Goal: Transaction & Acquisition: Book appointment/travel/reservation

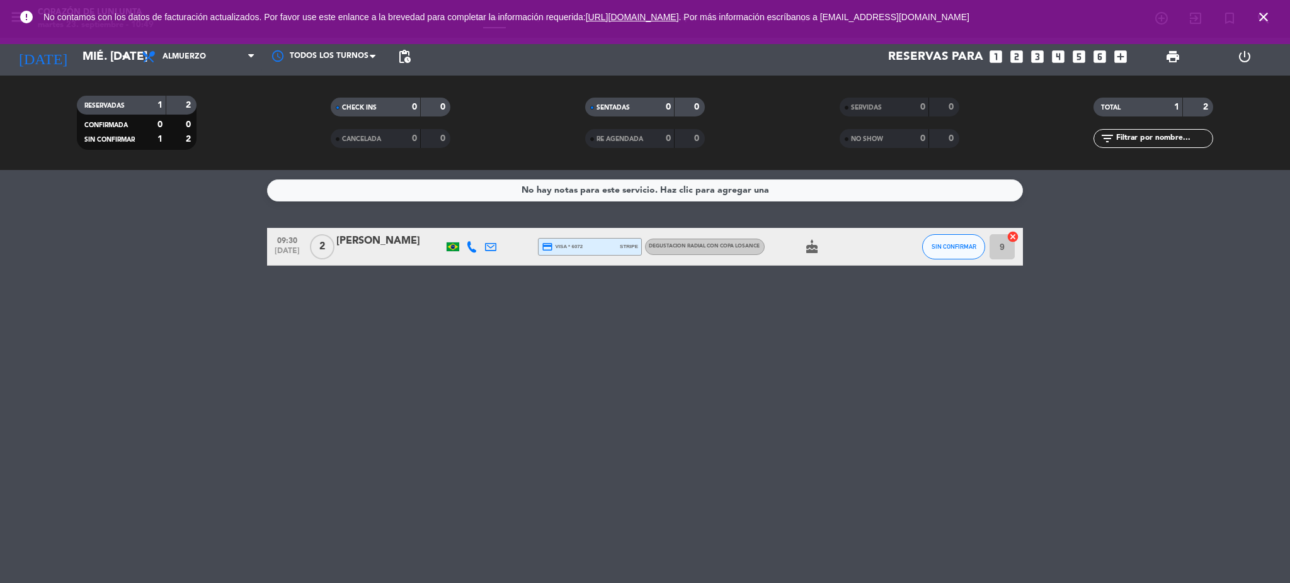
click at [76, 66] on input "mié. [DATE]" at bounding box center [152, 56] width 152 height 26
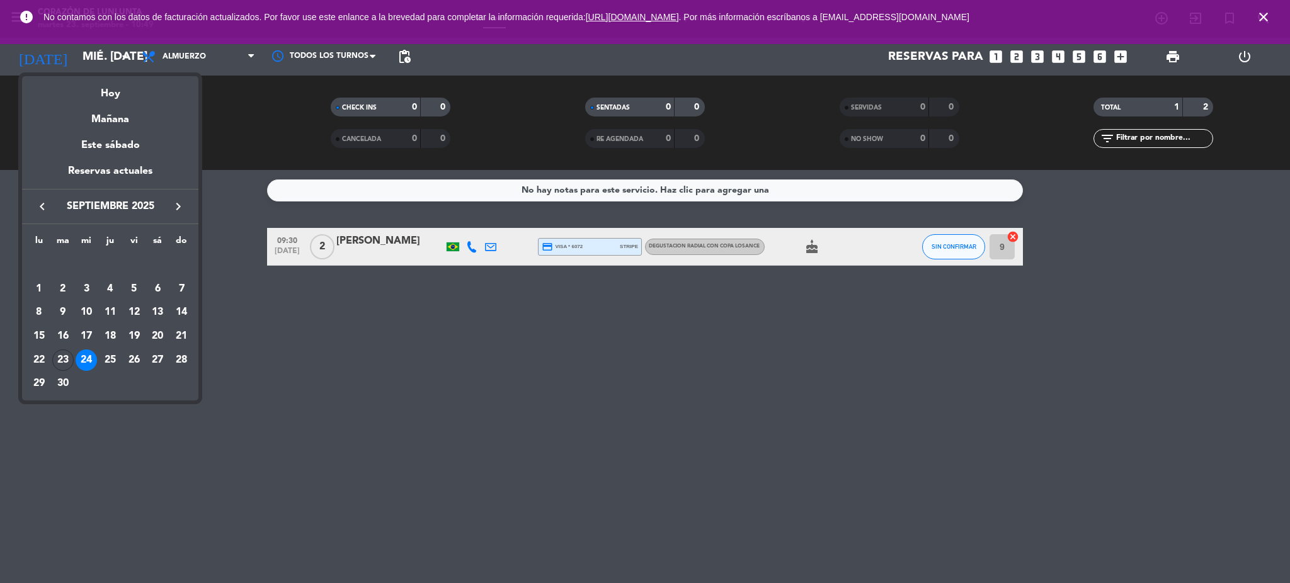
click at [111, 99] on div "Hoy" at bounding box center [110, 89] width 176 height 26
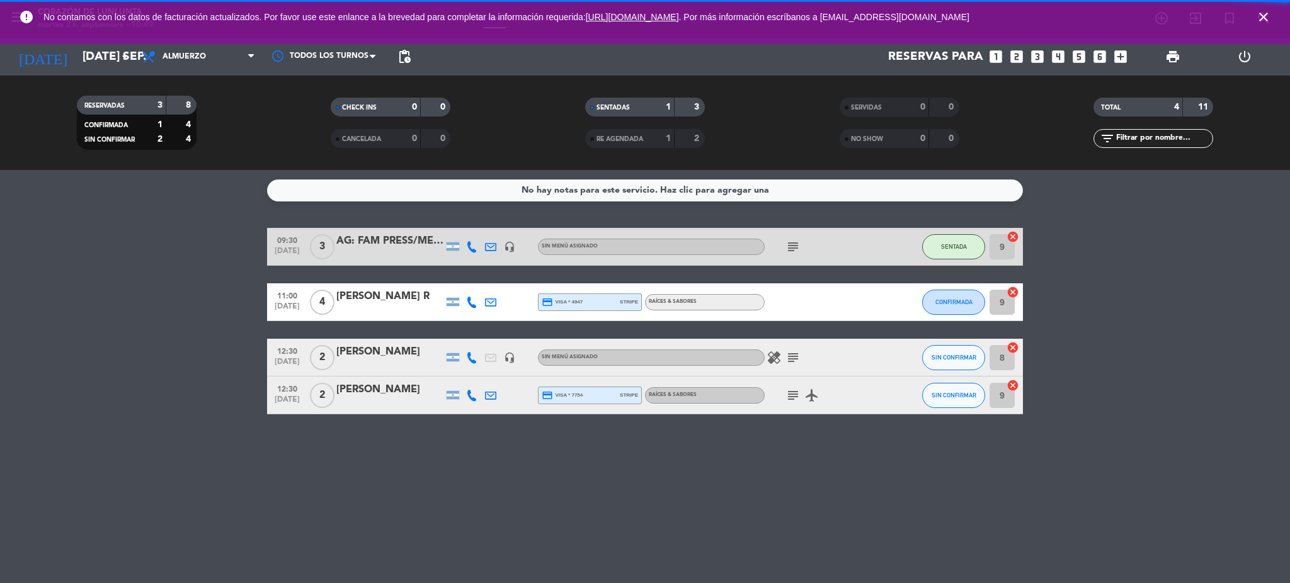
click at [1272, 10] on span "close" at bounding box center [1263, 17] width 34 height 34
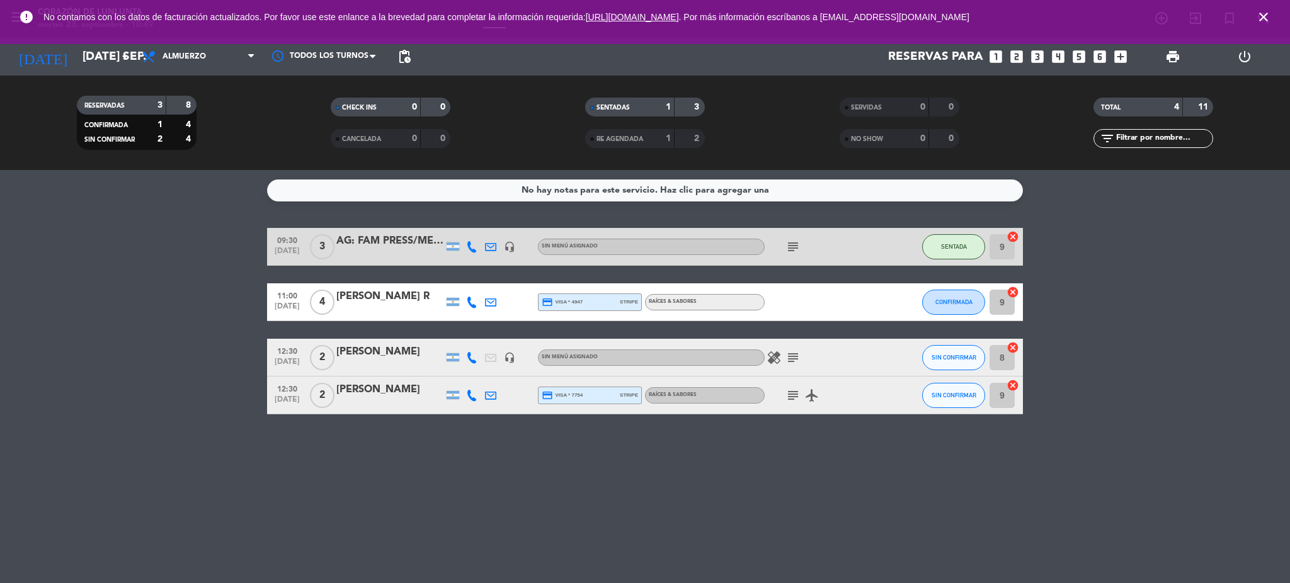
click at [1260, 13] on icon "close" at bounding box center [1263, 16] width 15 height 15
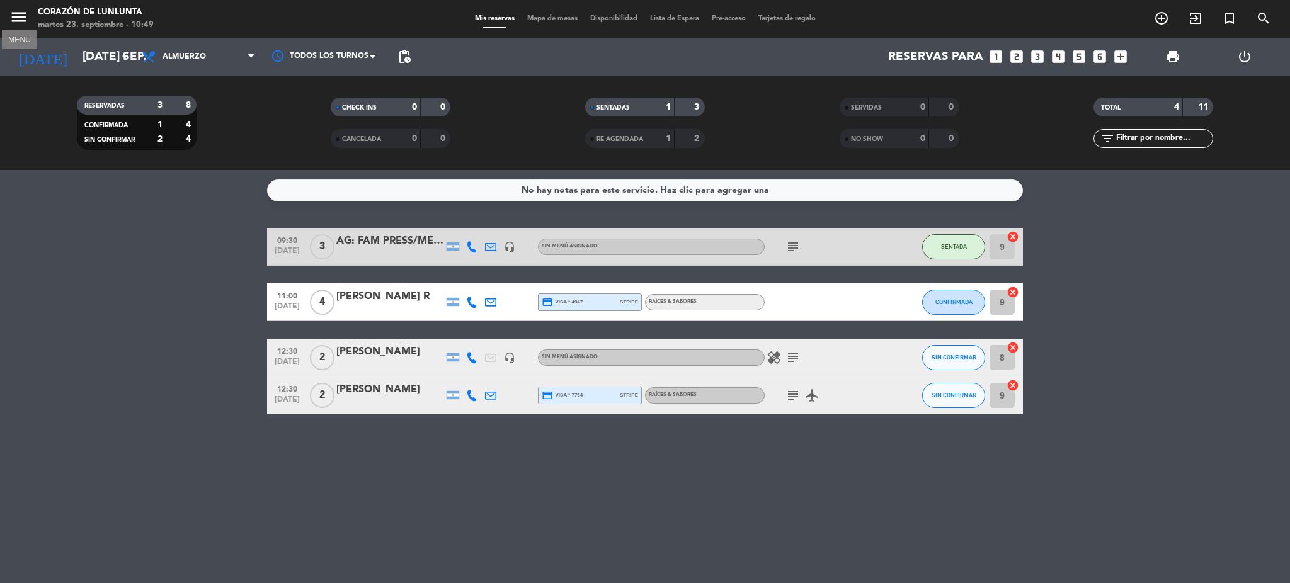
click at [17, 8] on icon "menu" at bounding box center [18, 17] width 19 height 19
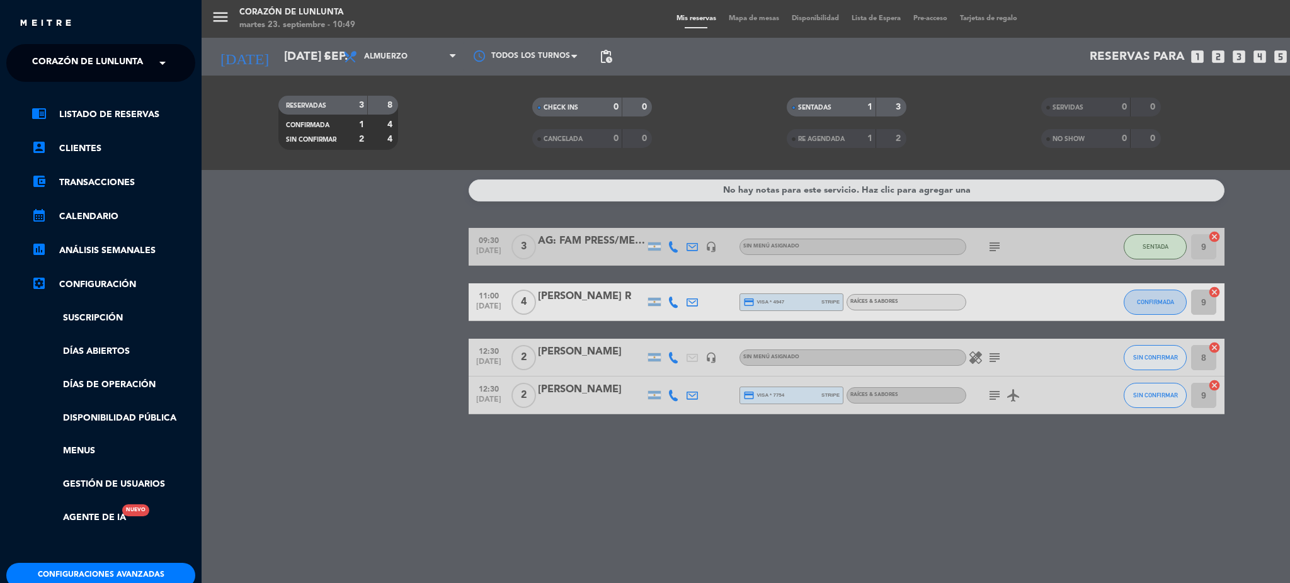
click at [226, 319] on div "menu Corazón de Lunlunta martes 23. septiembre - 10:49 Mis reservas Mapa de mes…" at bounding box center [847, 291] width 1290 height 583
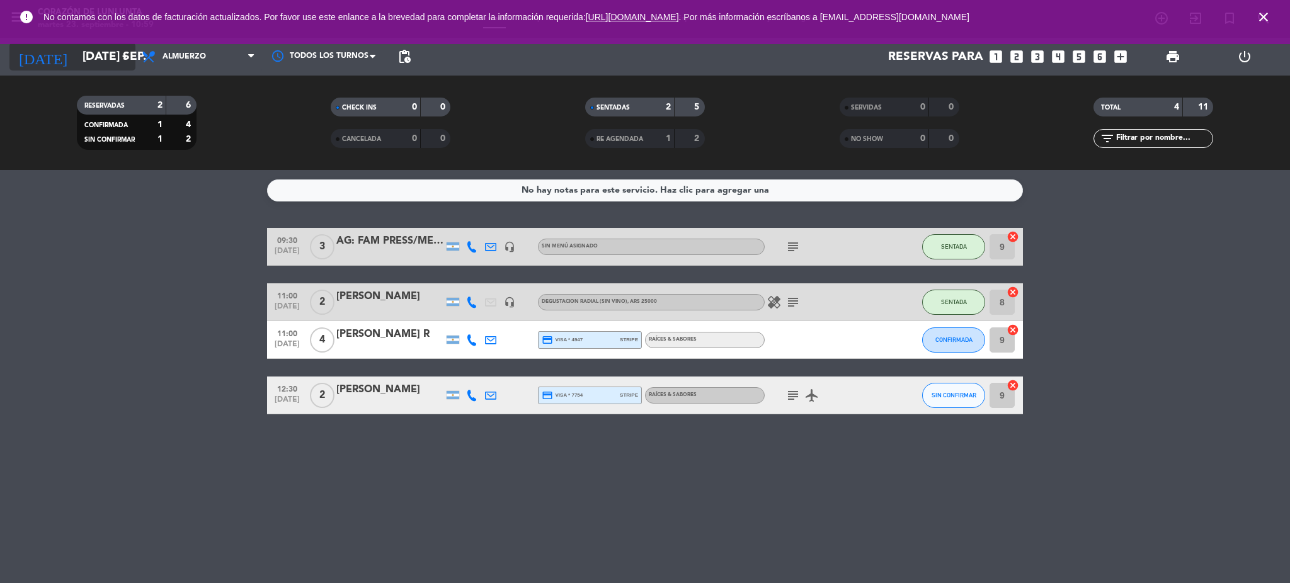
click at [76, 50] on input "[DATE] sep." at bounding box center [152, 56] width 152 height 26
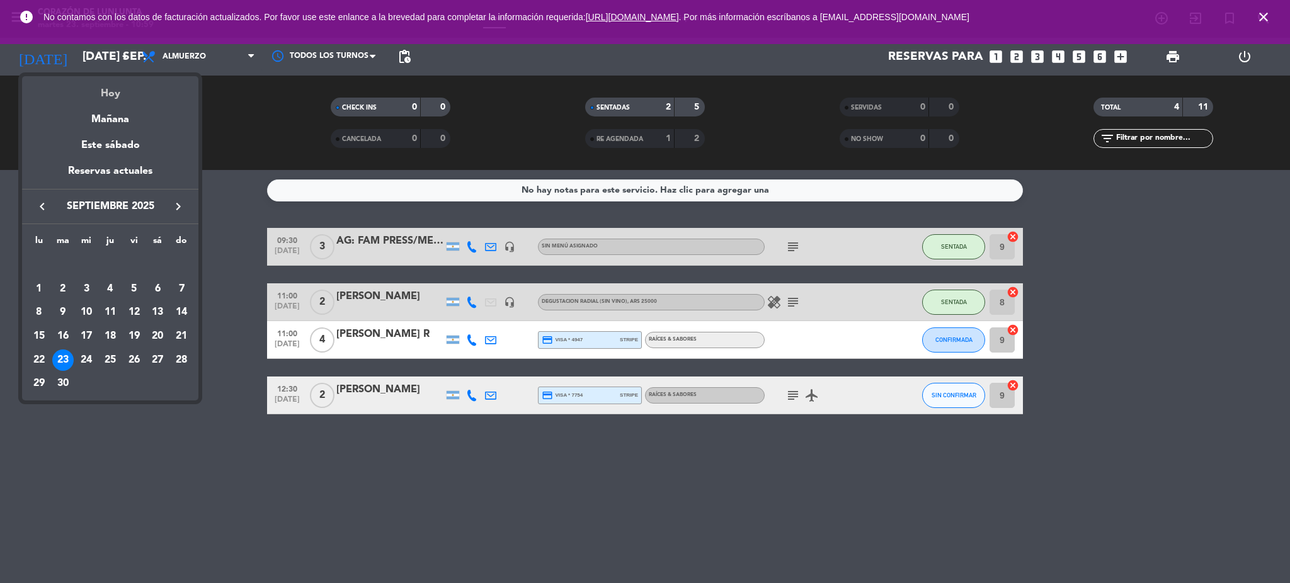
click at [118, 94] on div "Hoy" at bounding box center [110, 89] width 176 height 26
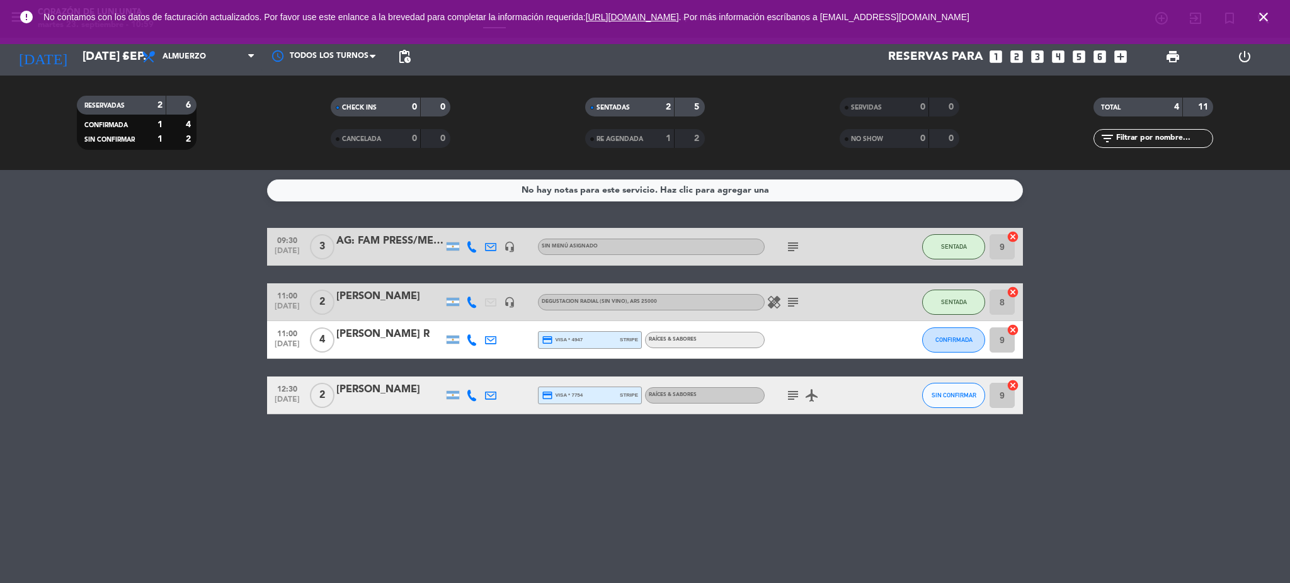
click at [1259, 19] on icon "close" at bounding box center [1263, 16] width 15 height 15
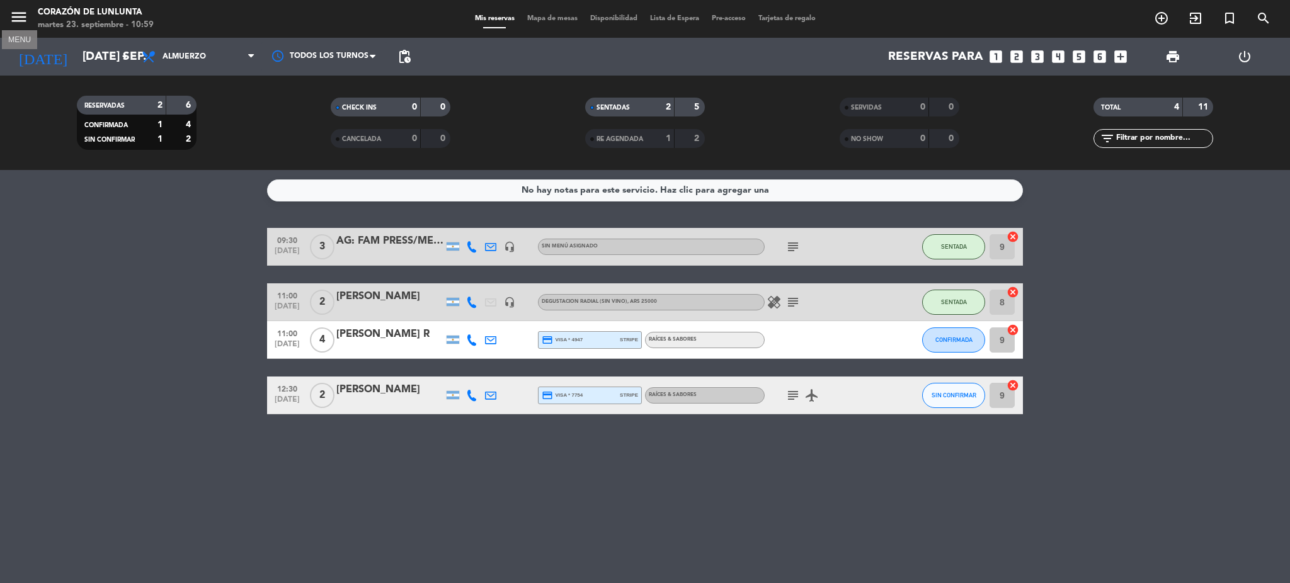
click at [13, 11] on icon "menu" at bounding box center [18, 17] width 19 height 19
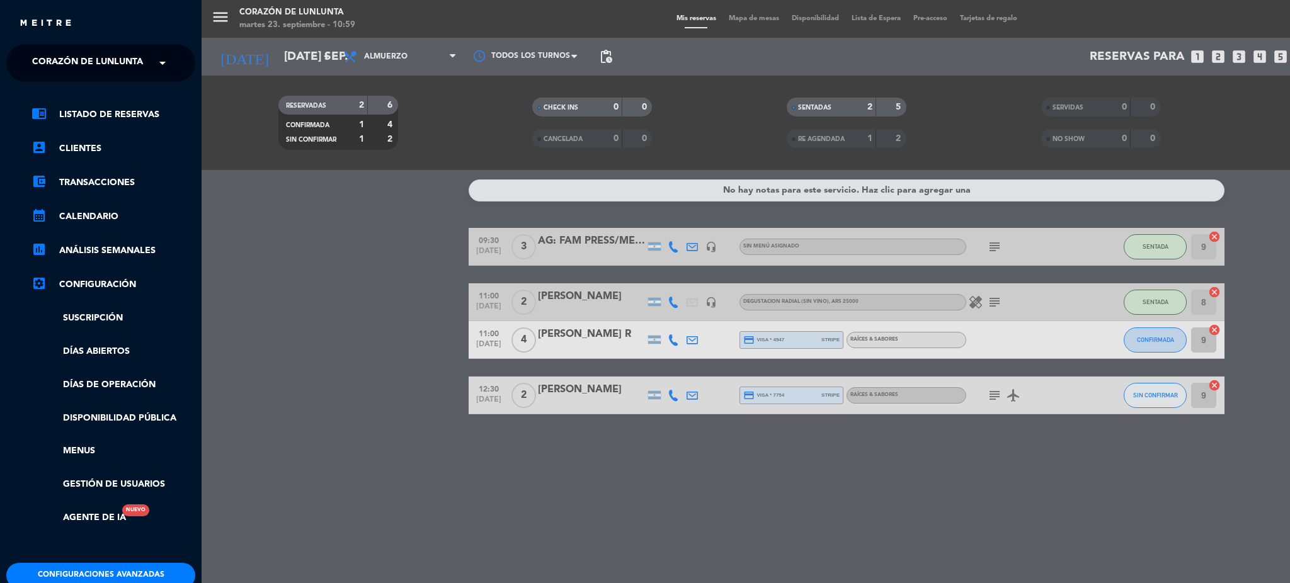
click at [97, 65] on span "Corazón de Lunlunta" at bounding box center [87, 63] width 111 height 26
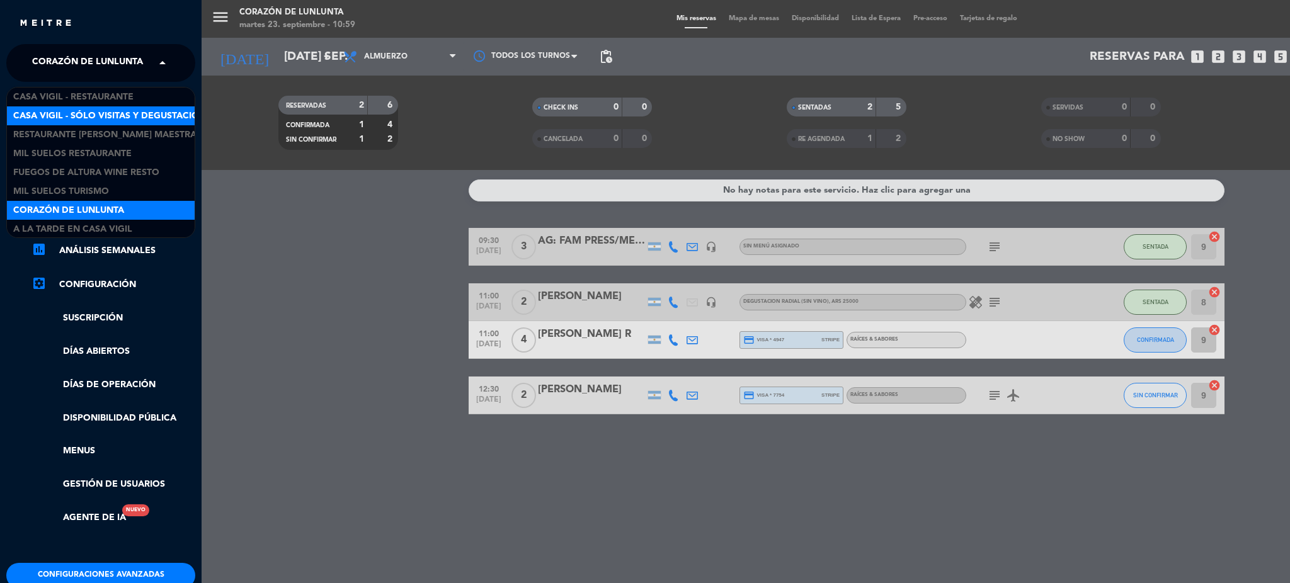
scroll to position [1, 0]
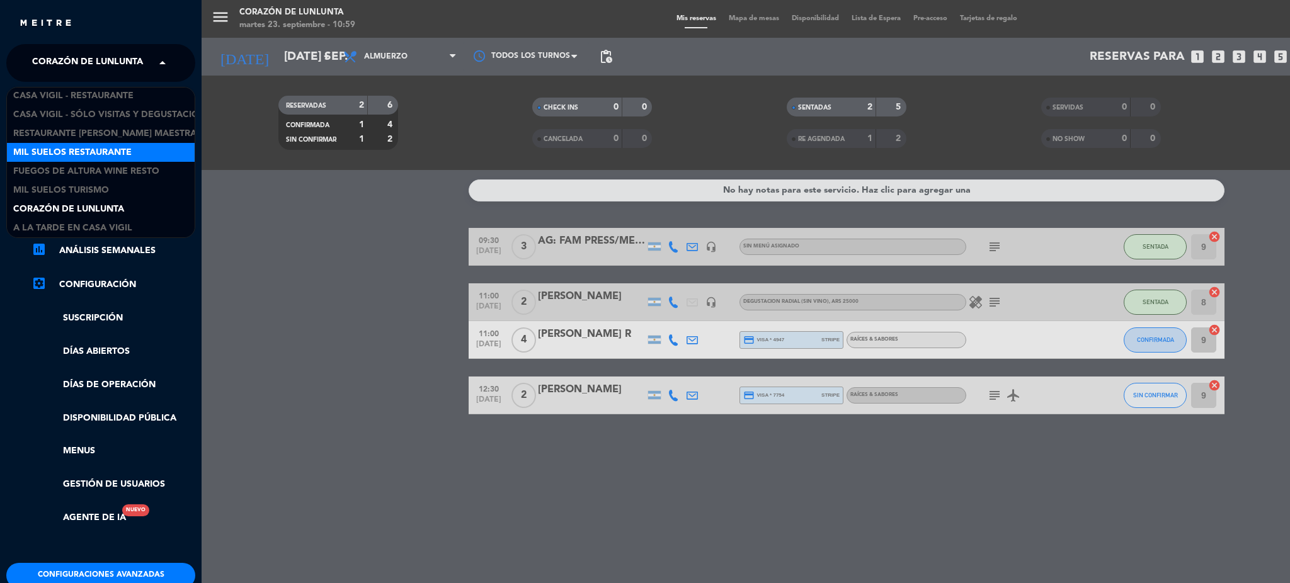
click at [89, 145] on span "Mil Suelos Restaurante" at bounding box center [72, 152] width 118 height 14
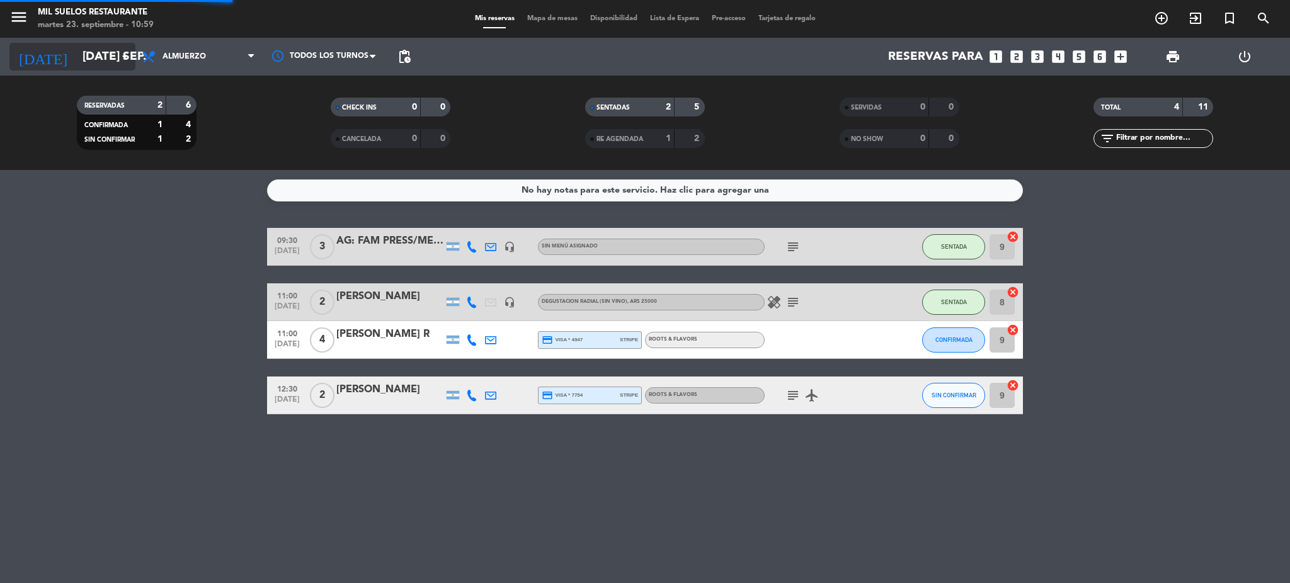
click at [76, 59] on input "[DATE] sep." at bounding box center [152, 56] width 152 height 26
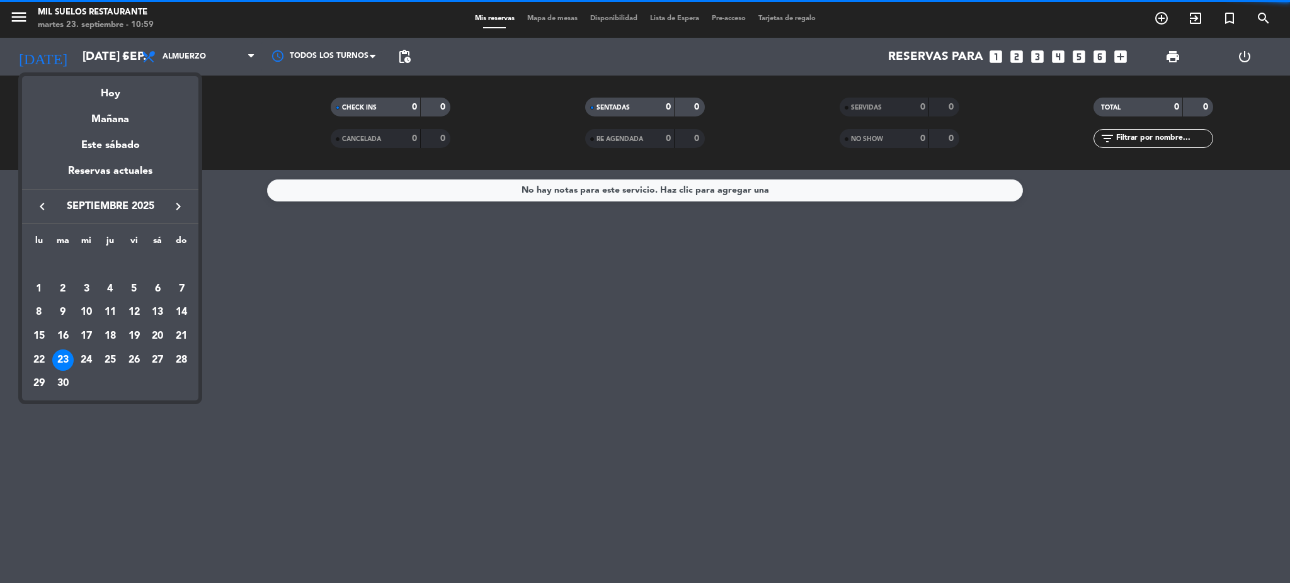
click at [182, 202] on icon "keyboard_arrow_right" at bounding box center [178, 206] width 15 height 15
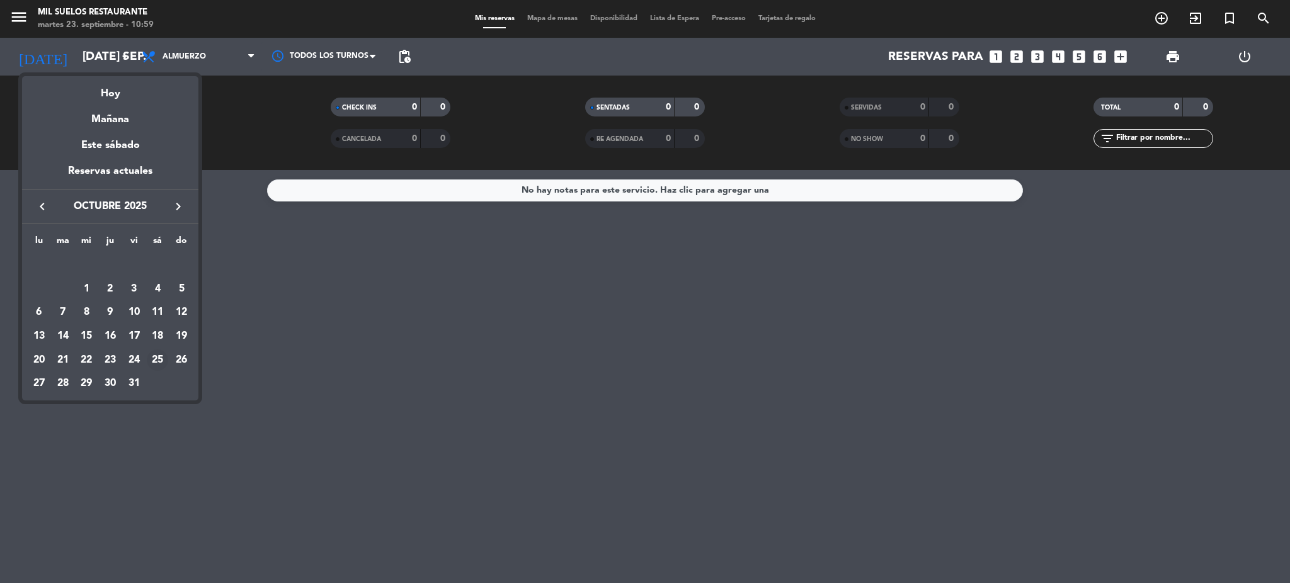
click at [154, 359] on div "25" at bounding box center [157, 360] width 21 height 21
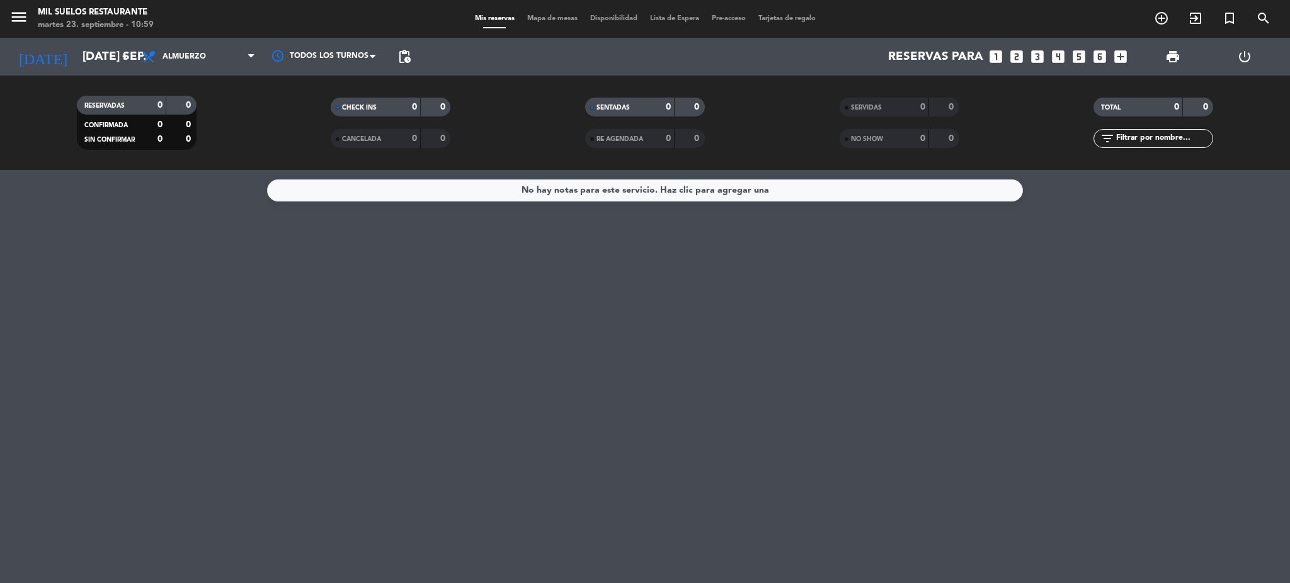
type input "sáb. [DATE]"
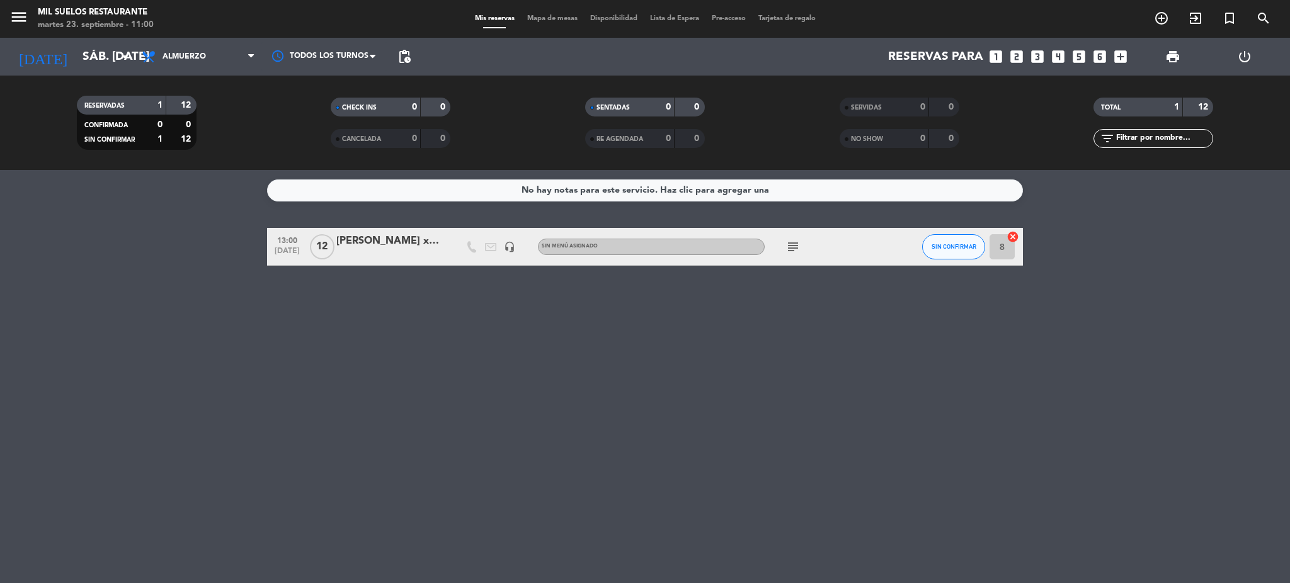
click at [1012, 55] on icon "looks_two" at bounding box center [1016, 56] width 16 height 16
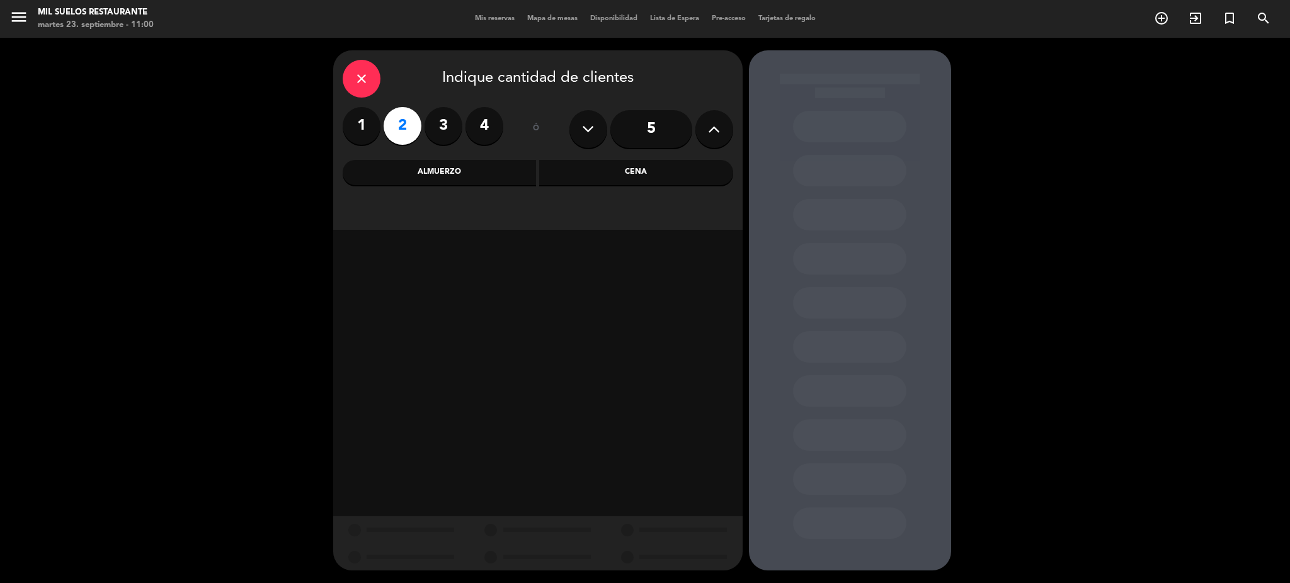
click at [427, 171] on div "Almuerzo" at bounding box center [440, 172] width 194 height 25
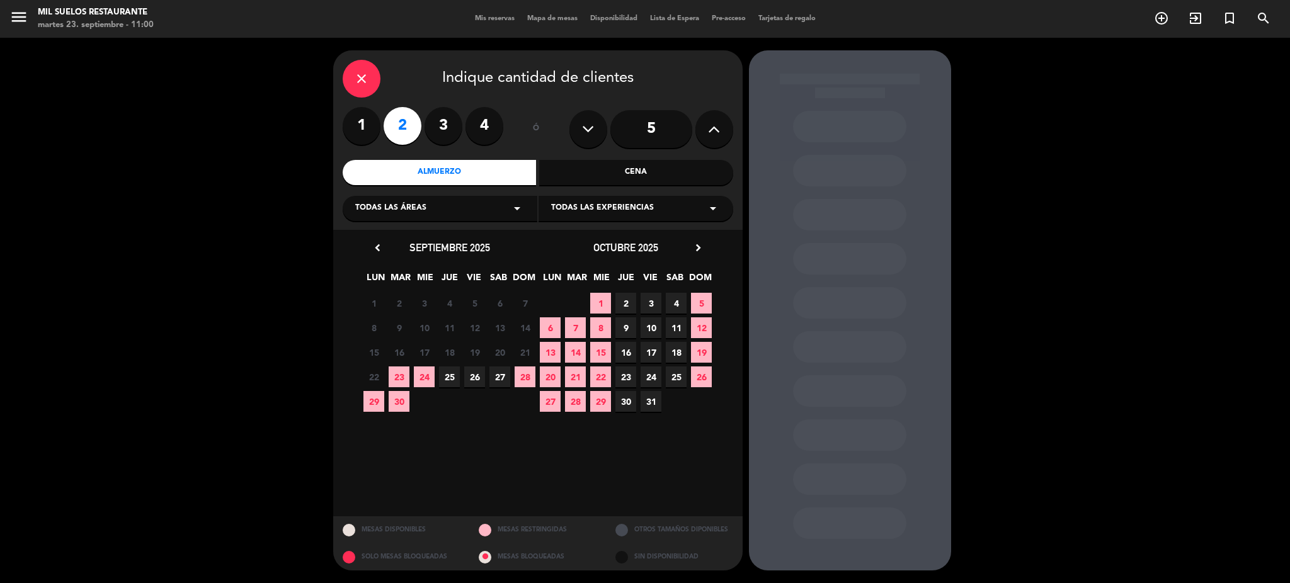
click at [676, 381] on span "25" at bounding box center [676, 377] width 21 height 21
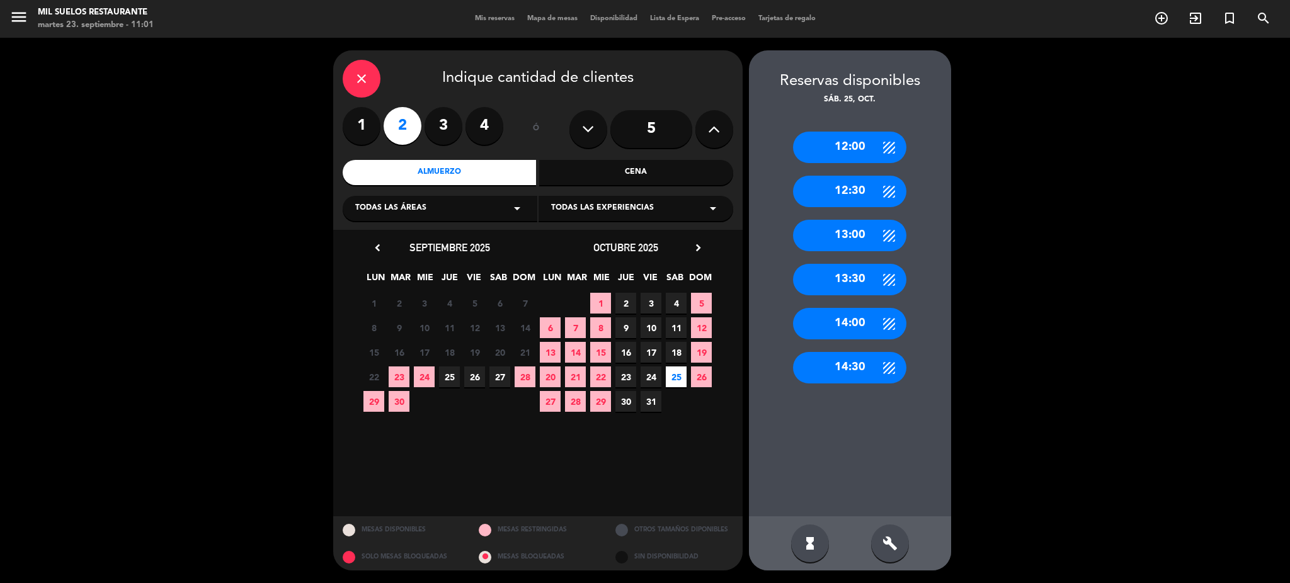
click at [841, 237] on div "13:00" at bounding box center [849, 235] width 113 height 31
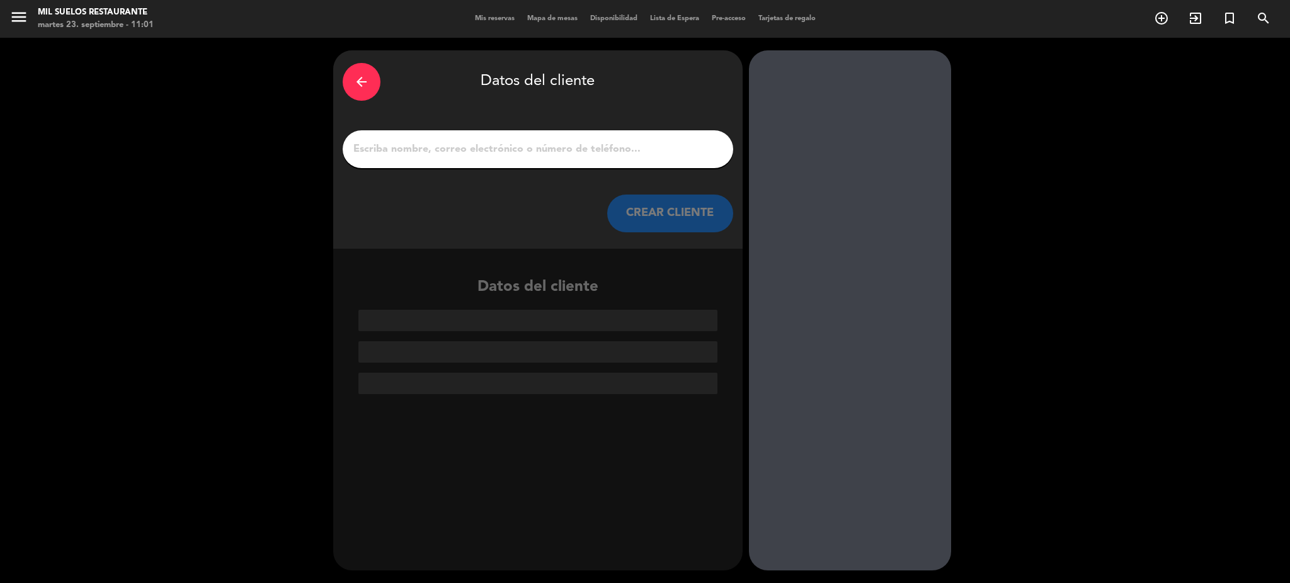
click at [586, 152] on input "1" at bounding box center [538, 149] width 372 height 18
paste input "[PERSON_NAME] x2"
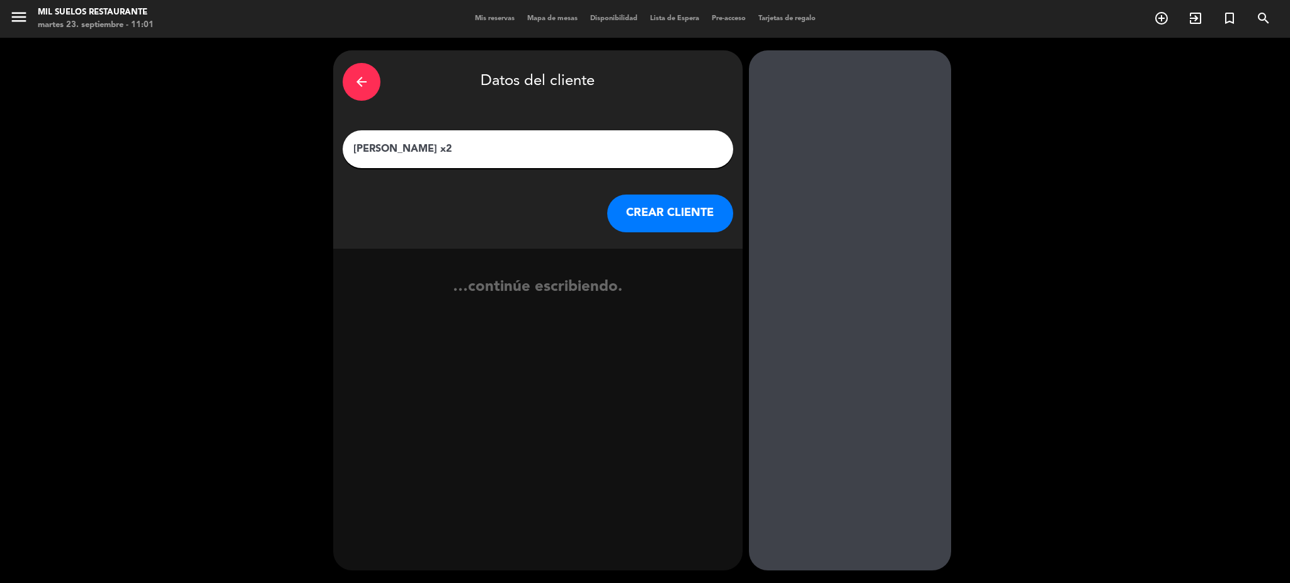
type input "[PERSON_NAME] x2"
click at [625, 214] on button "CREAR CLIENTE" at bounding box center [670, 214] width 126 height 38
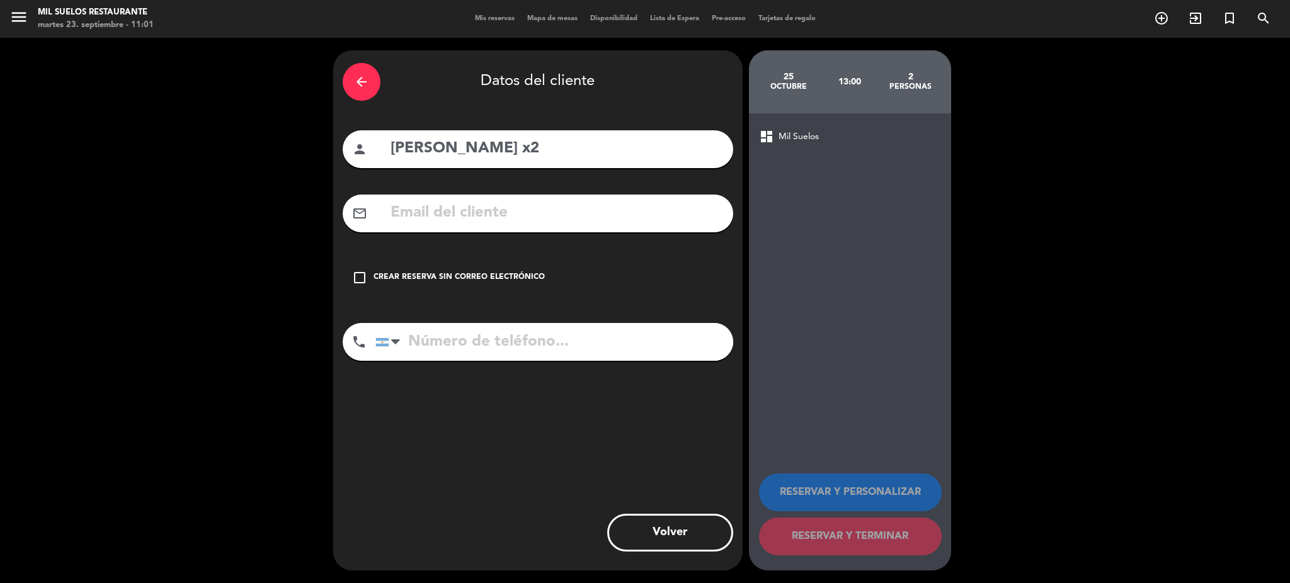
click at [625, 214] on input "text" at bounding box center [556, 213] width 334 height 26
click at [577, 351] on input "tel" at bounding box center [554, 342] width 358 height 38
paste input "‪[PHONE_NUMBER]‑2105‬"
type input "‪[PHONE_NUMBER]‑2105‬"
click at [484, 280] on div "Crear reserva sin correo electrónico" at bounding box center [458, 277] width 171 height 13
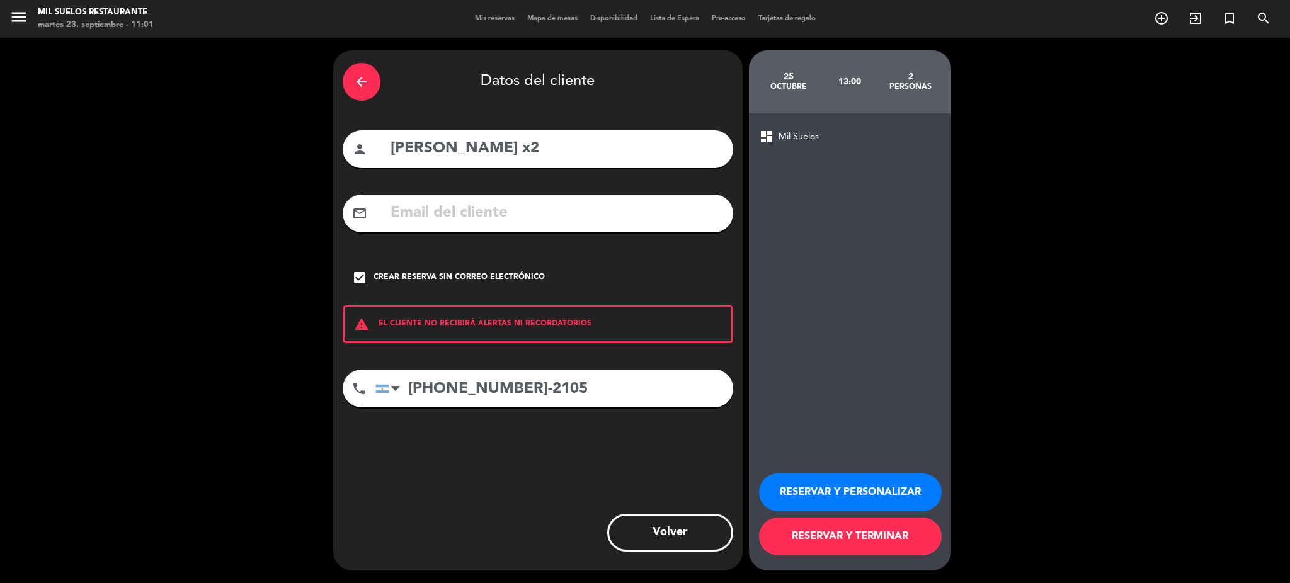
click at [835, 487] on button "RESERVAR Y PERSONALIZAR" at bounding box center [850, 493] width 183 height 38
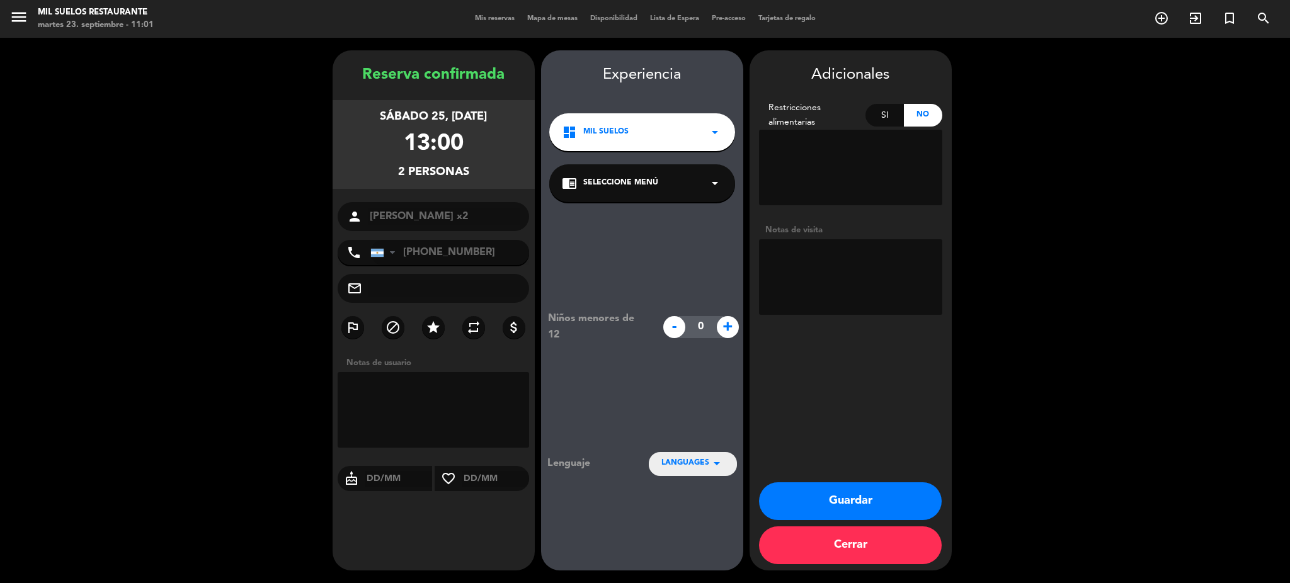
click at [800, 283] on textarea at bounding box center [850, 277] width 183 height 76
paste textarea "e hacemos upgrade en la degus que ellos [PERSON_NAME]"
drag, startPoint x: 773, startPoint y: 254, endPoint x: 778, endPoint y: 280, distance: 26.3
click at [772, 255] on textarea at bounding box center [850, 277] width 183 height 76
type textarea "Le hacemos upgrade en la degus que ellos [PERSON_NAME]"
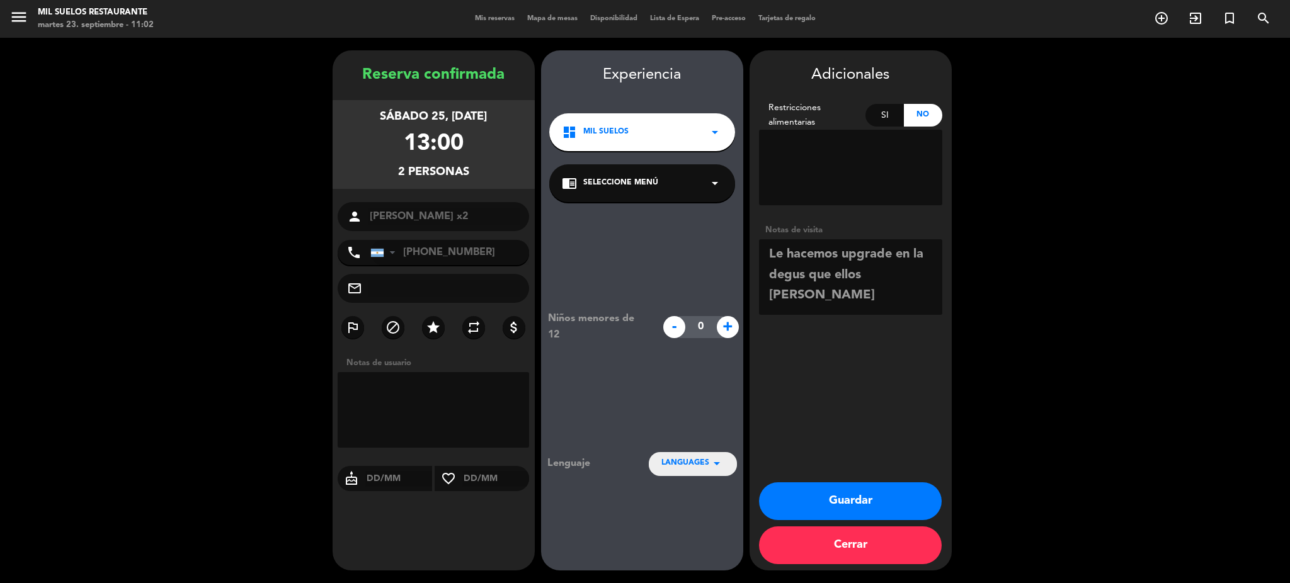
click at [823, 499] on button "Guardar" at bounding box center [850, 501] width 183 height 38
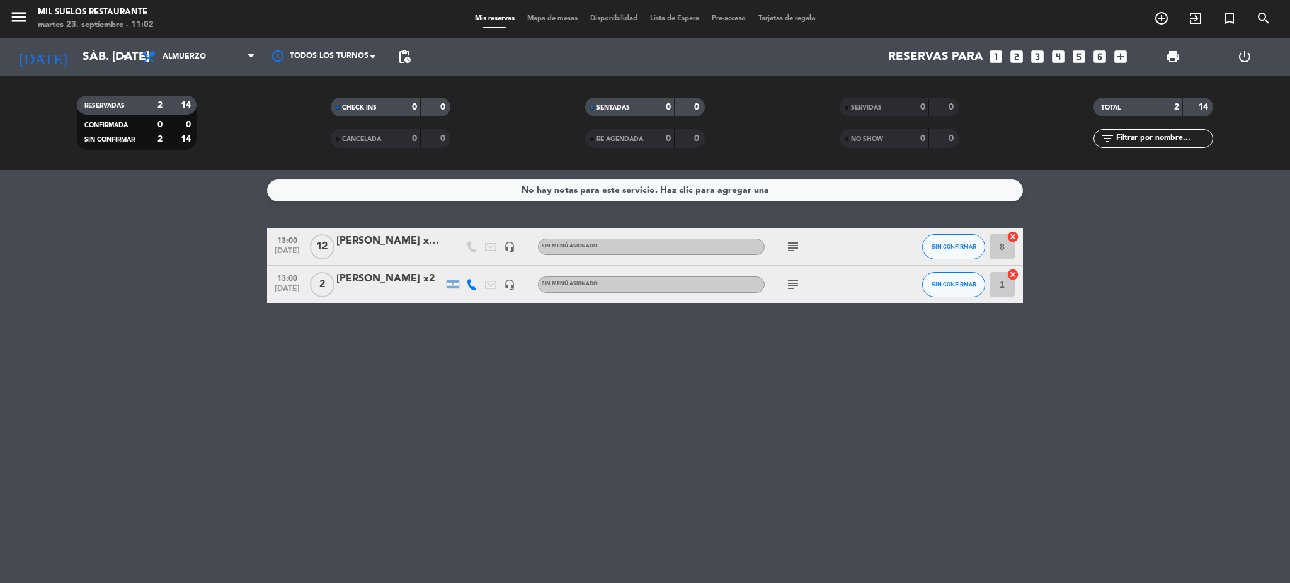
click at [538, 435] on div "No hay notas para este servicio. Haz clic para agregar una 13:00 [DATE] [PERSON…" at bounding box center [645, 376] width 1290 height 413
click at [95, 55] on input "sáb. [DATE]" at bounding box center [152, 56] width 152 height 26
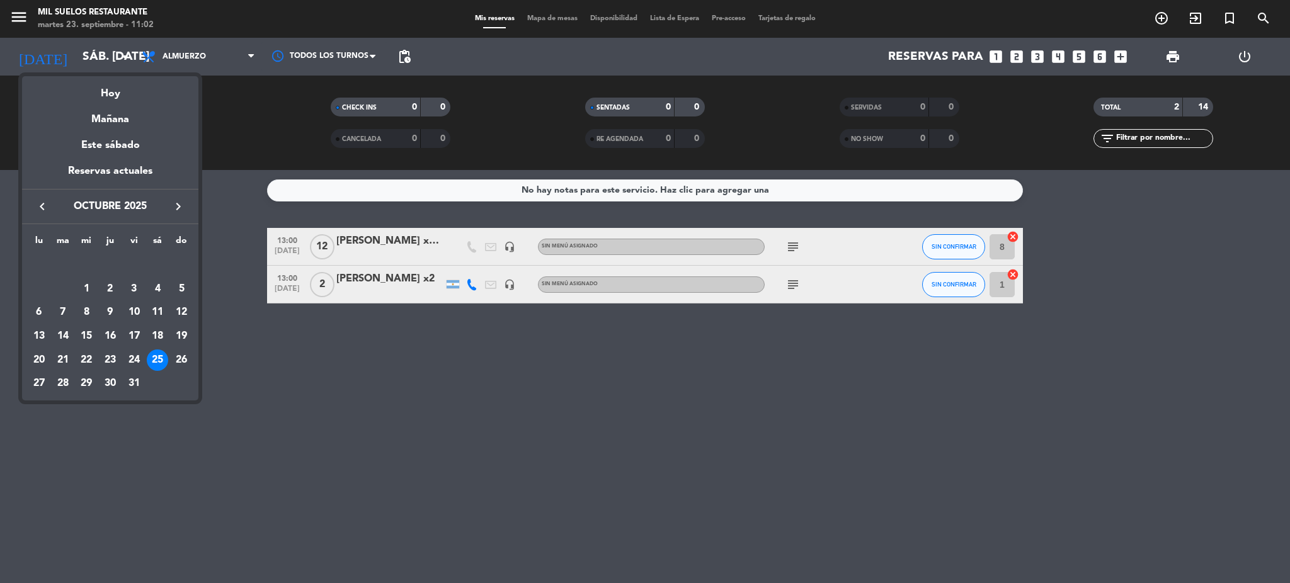
click at [122, 118] on div "Mañana" at bounding box center [110, 115] width 176 height 26
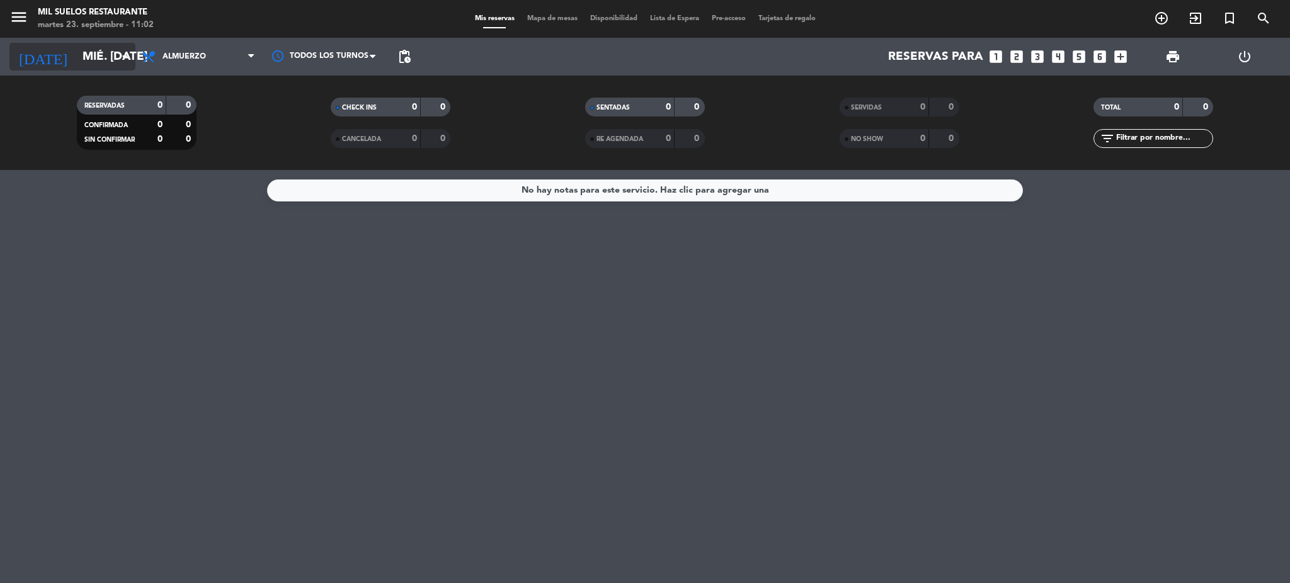
click at [92, 55] on input "mié. [DATE]" at bounding box center [152, 56] width 152 height 26
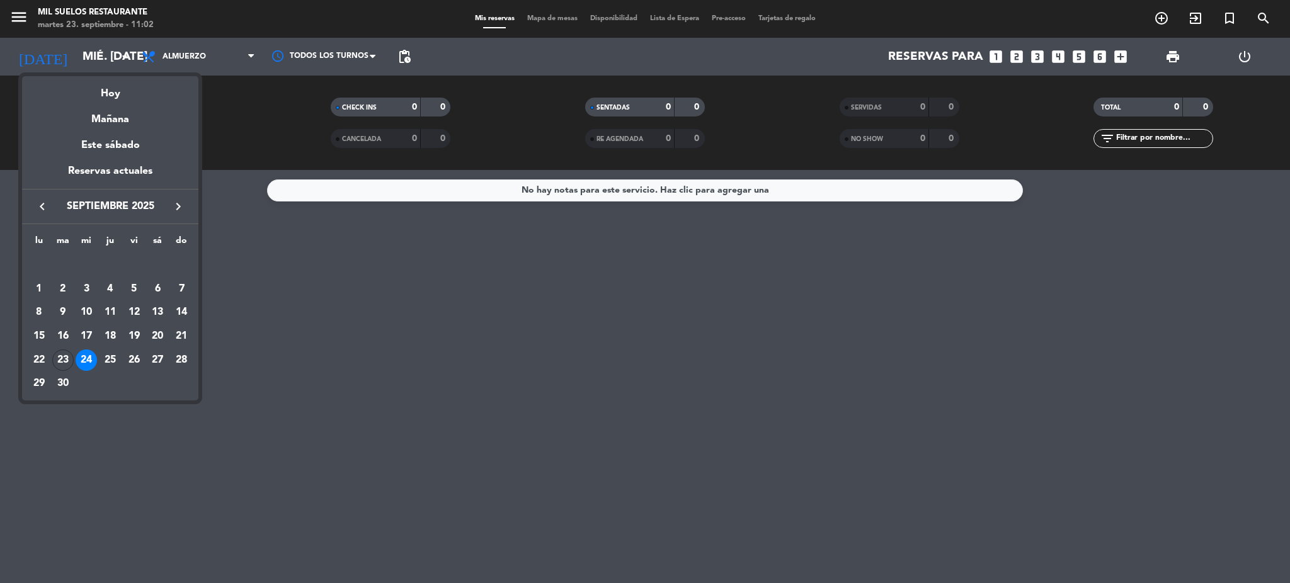
click at [111, 358] on div "25" at bounding box center [110, 360] width 21 height 21
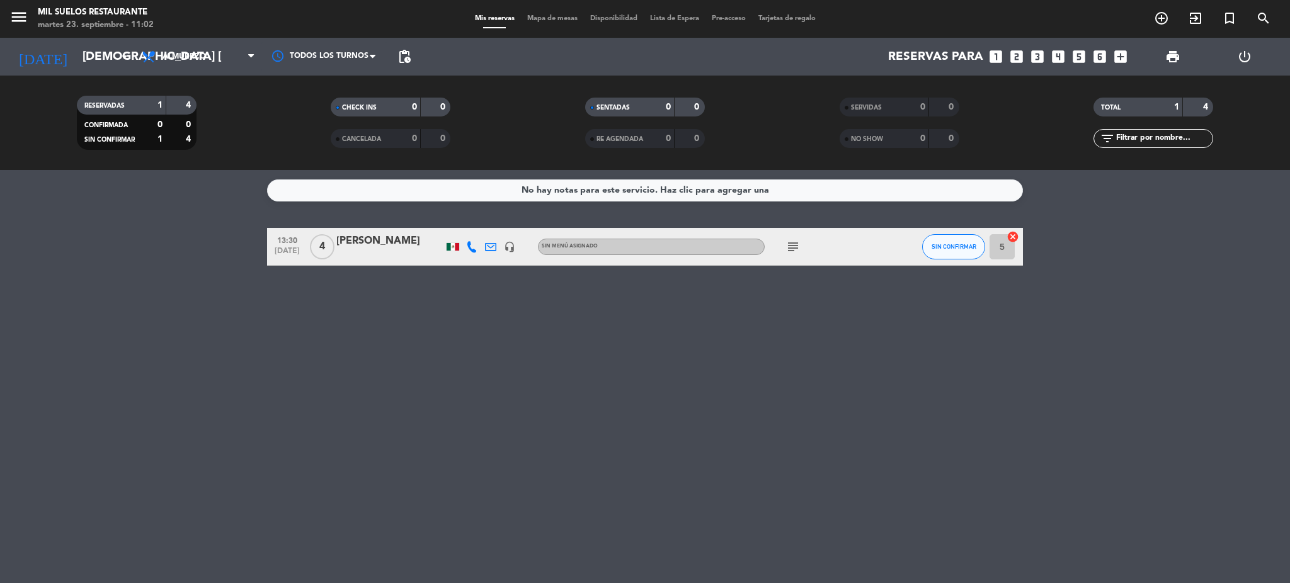
click at [65, 39] on div "[DATE] [DEMOGRAPHIC_DATA] [DATE] arrow_drop_down" at bounding box center [72, 57] width 126 height 38
click at [76, 60] on input "[DEMOGRAPHIC_DATA] [DATE]" at bounding box center [152, 56] width 152 height 26
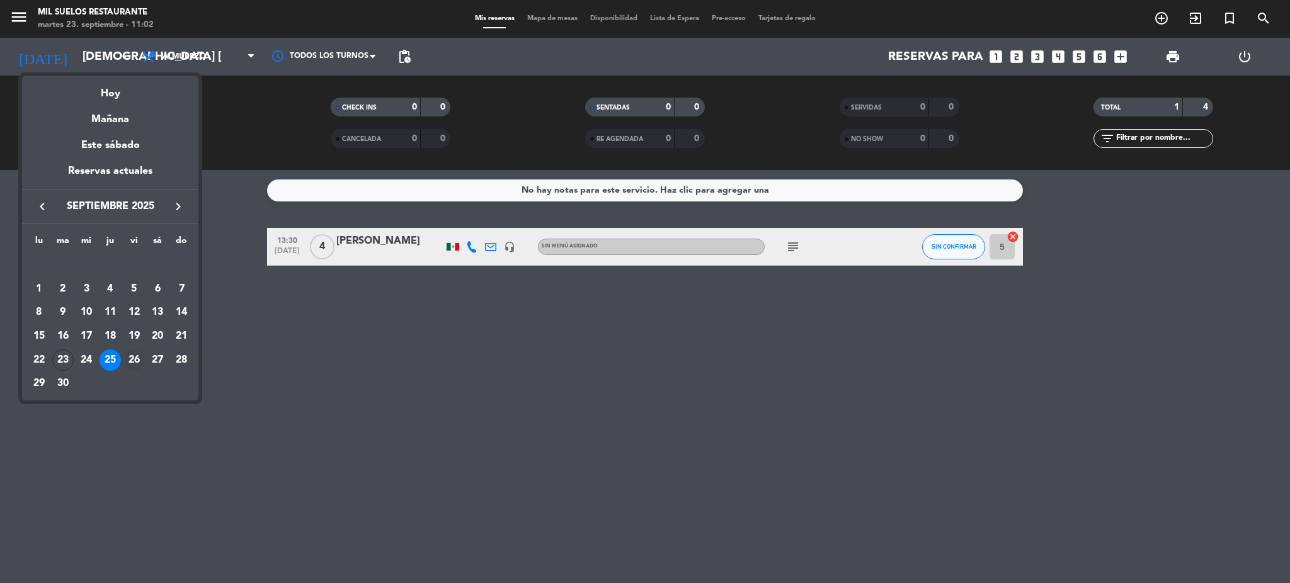
click at [134, 359] on div "26" at bounding box center [133, 360] width 21 height 21
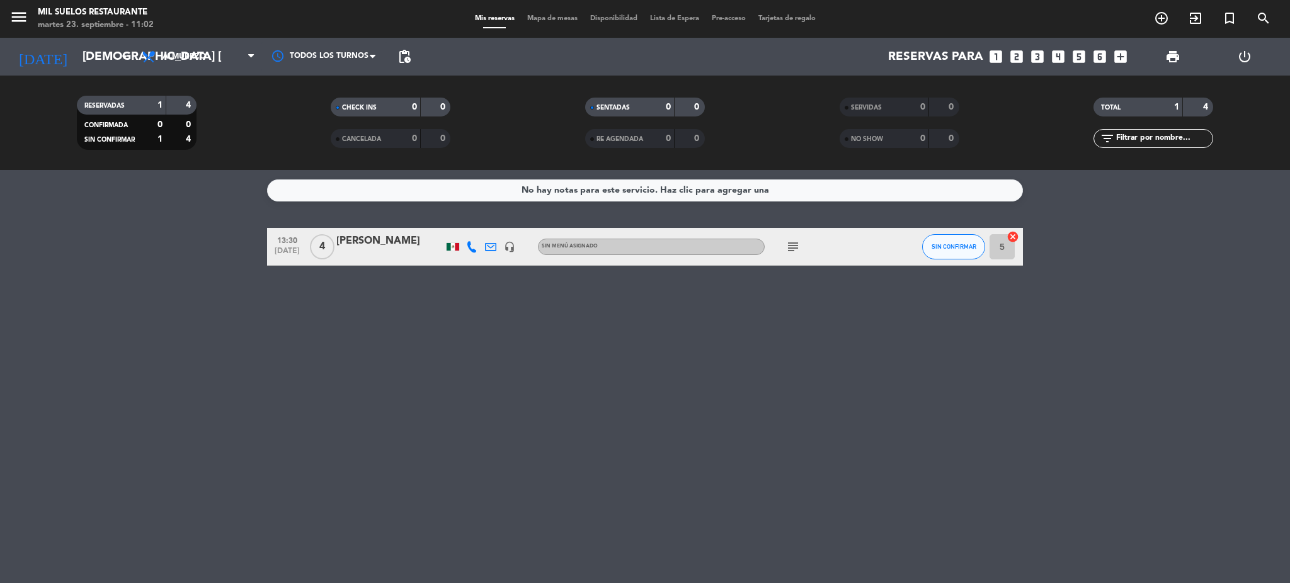
type input "vie. [DATE]"
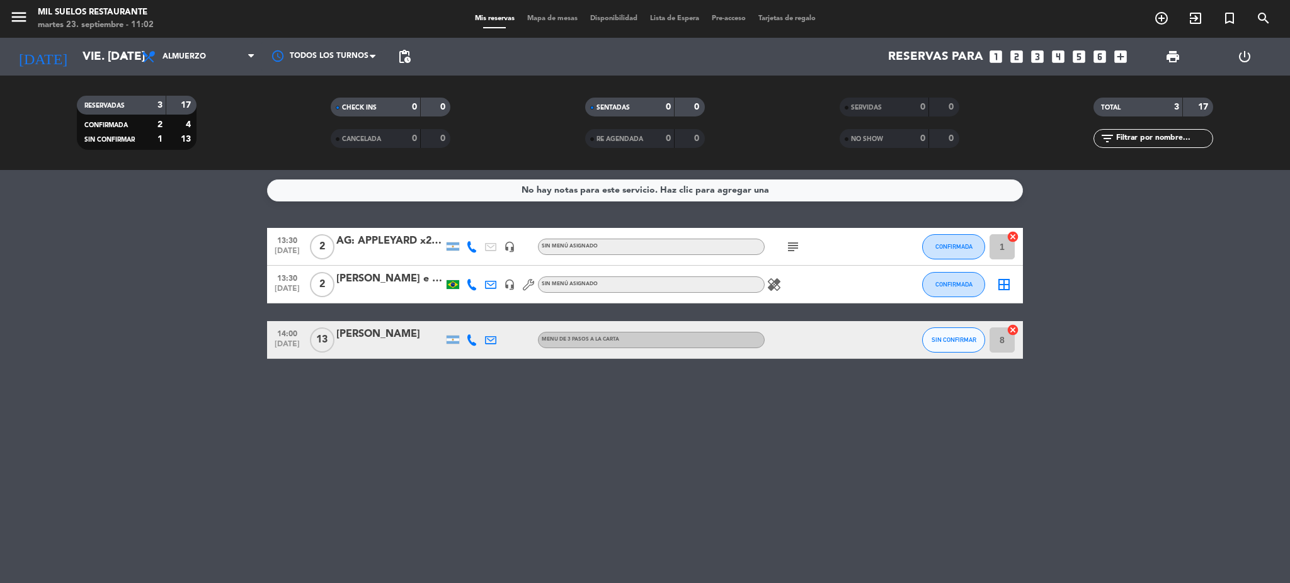
click at [384, 285] on div "[PERSON_NAME] e [PERSON_NAME]" at bounding box center [389, 279] width 107 height 16
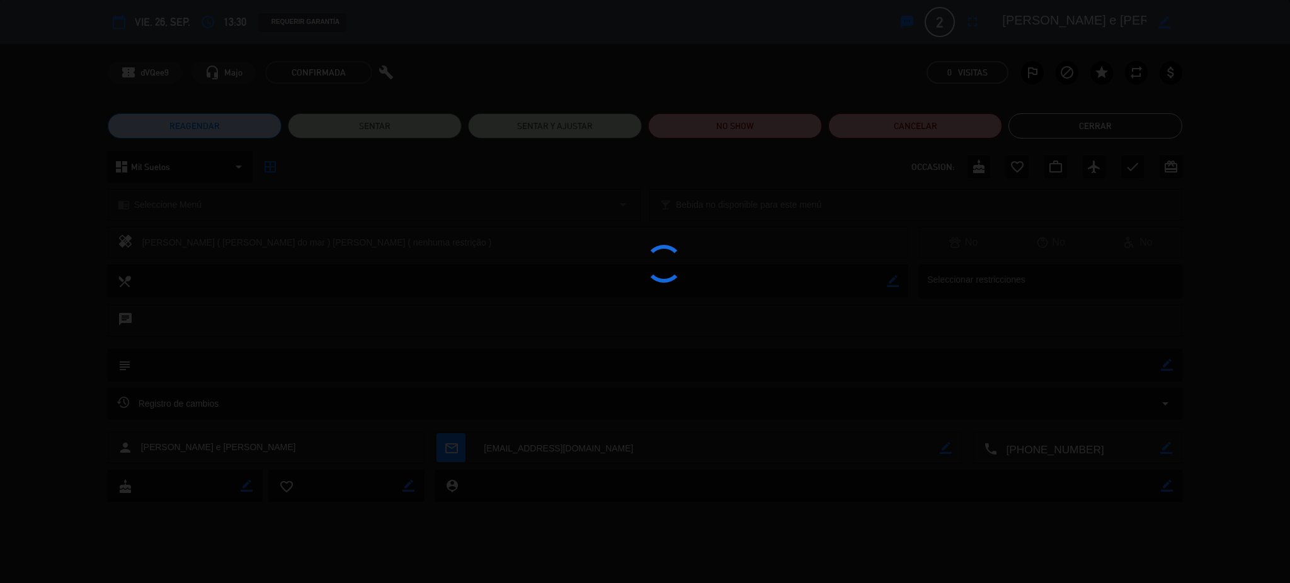
click at [384, 285] on div at bounding box center [645, 291] width 1290 height 583
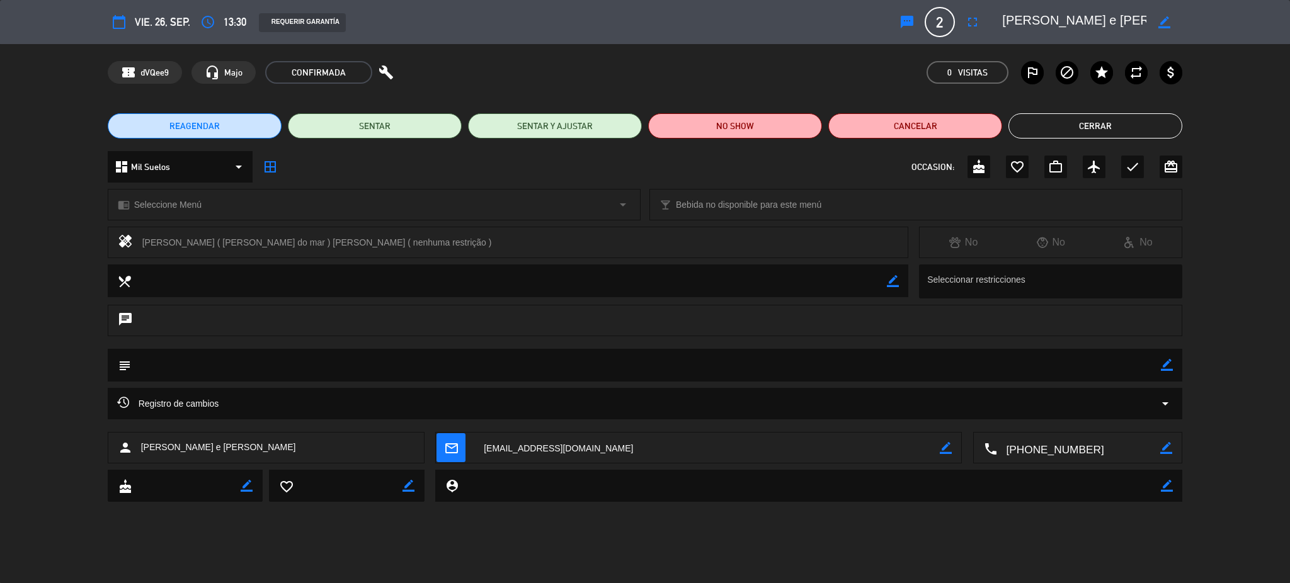
click at [1087, 118] on button "Cerrar" at bounding box center [1095, 125] width 174 height 25
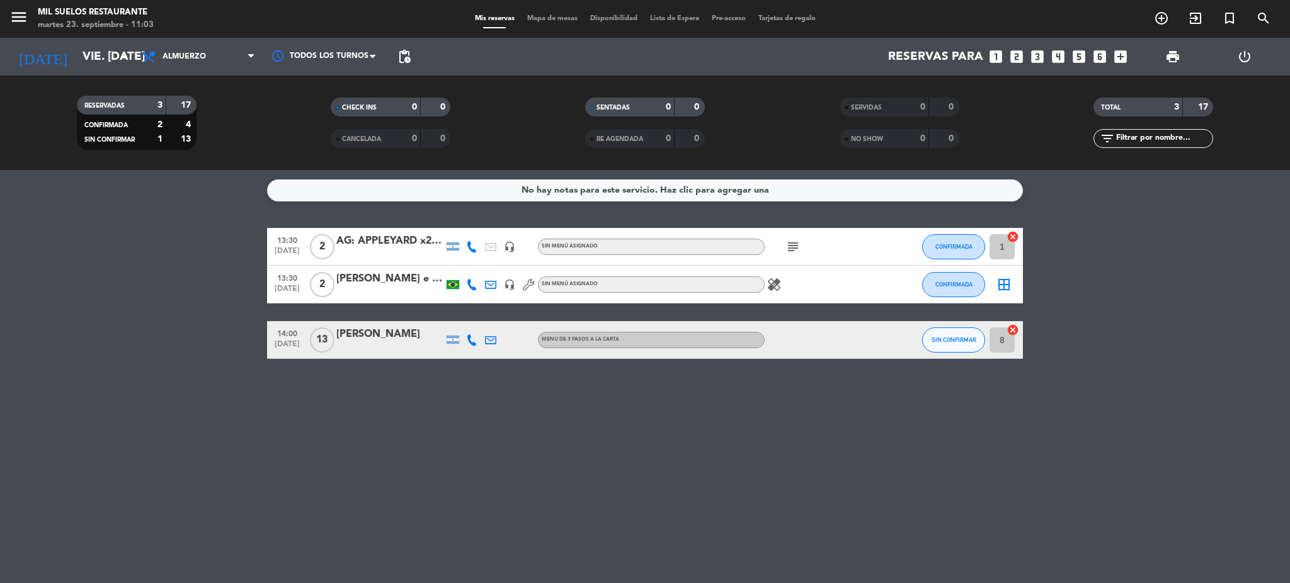
click at [509, 285] on icon "headset_mic" at bounding box center [509, 284] width 11 height 11
click at [510, 287] on icon "headset_mic" at bounding box center [509, 284] width 11 height 11
drag, startPoint x: 477, startPoint y: 276, endPoint x: 470, endPoint y: 282, distance: 9.4
click at [470, 280] on div at bounding box center [471, 284] width 19 height 37
click at [470, 286] on icon at bounding box center [471, 284] width 11 height 11
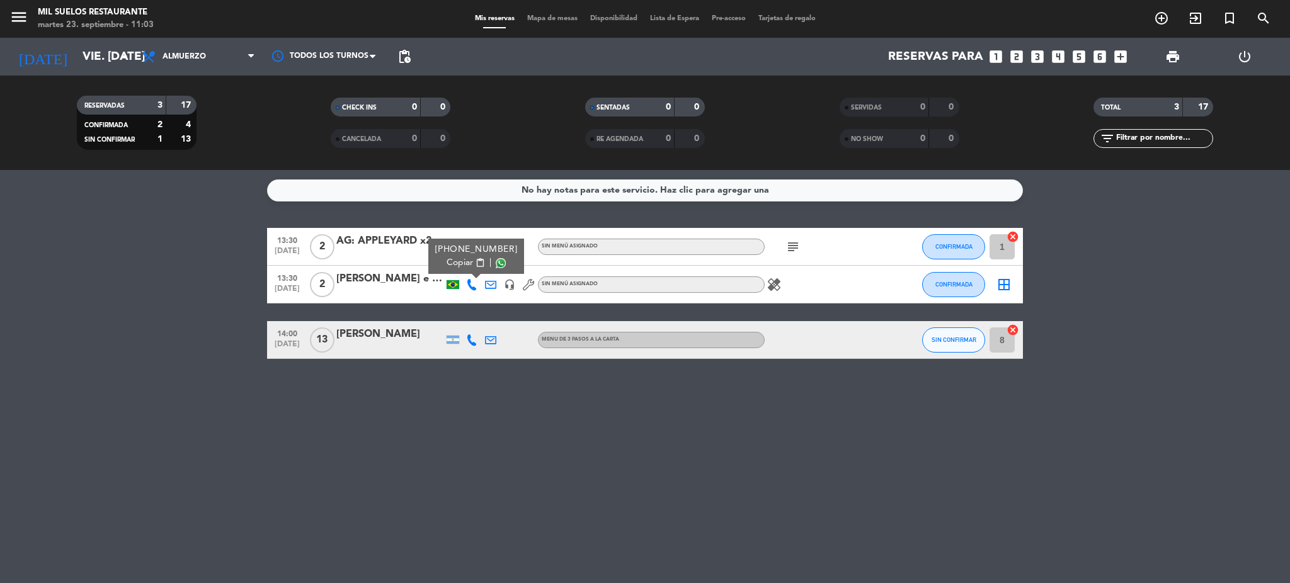
click at [501, 265] on span at bounding box center [501, 263] width 10 height 10
click at [461, 259] on span "Copiar" at bounding box center [459, 262] width 26 height 13
click at [521, 454] on div "No hay notas para este servicio. Haz clic para agregar una 13:30 [DATE] 2 AG: A…" at bounding box center [645, 376] width 1290 height 413
click at [774, 285] on icon "healing" at bounding box center [773, 284] width 15 height 15
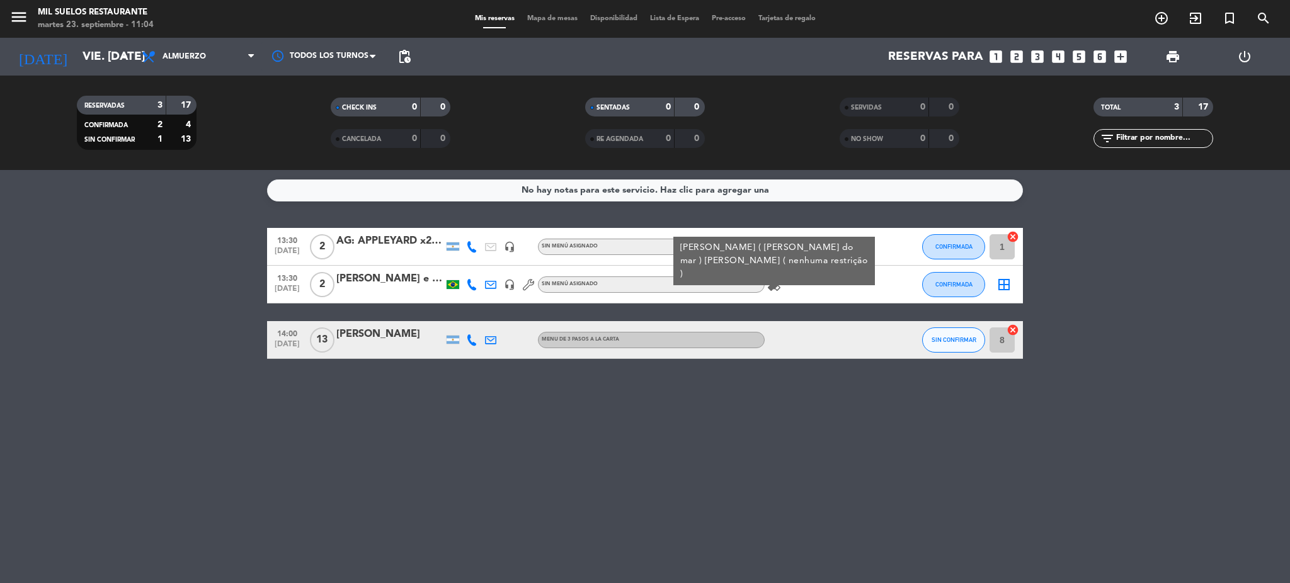
click at [774, 285] on icon "healing" at bounding box center [773, 284] width 15 height 15
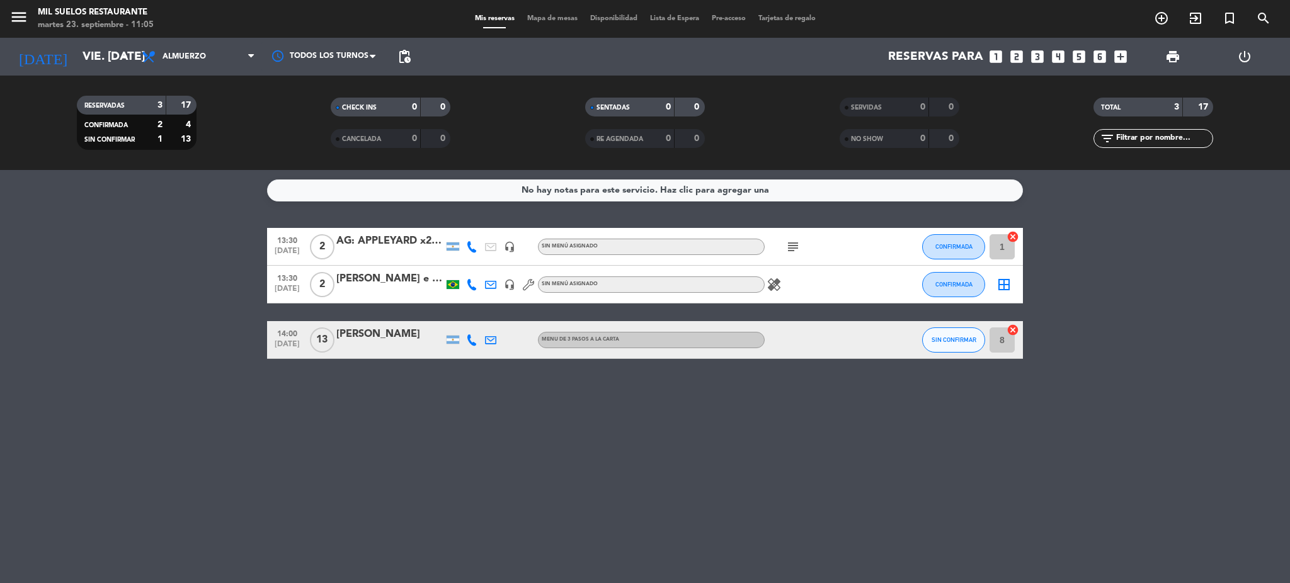
click at [470, 342] on icon at bounding box center [471, 339] width 11 height 11
click at [457, 317] on span "Copiar" at bounding box center [462, 318] width 26 height 13
click at [491, 341] on icon at bounding box center [490, 339] width 11 height 11
